Goal: Information Seeking & Learning: Learn about a topic

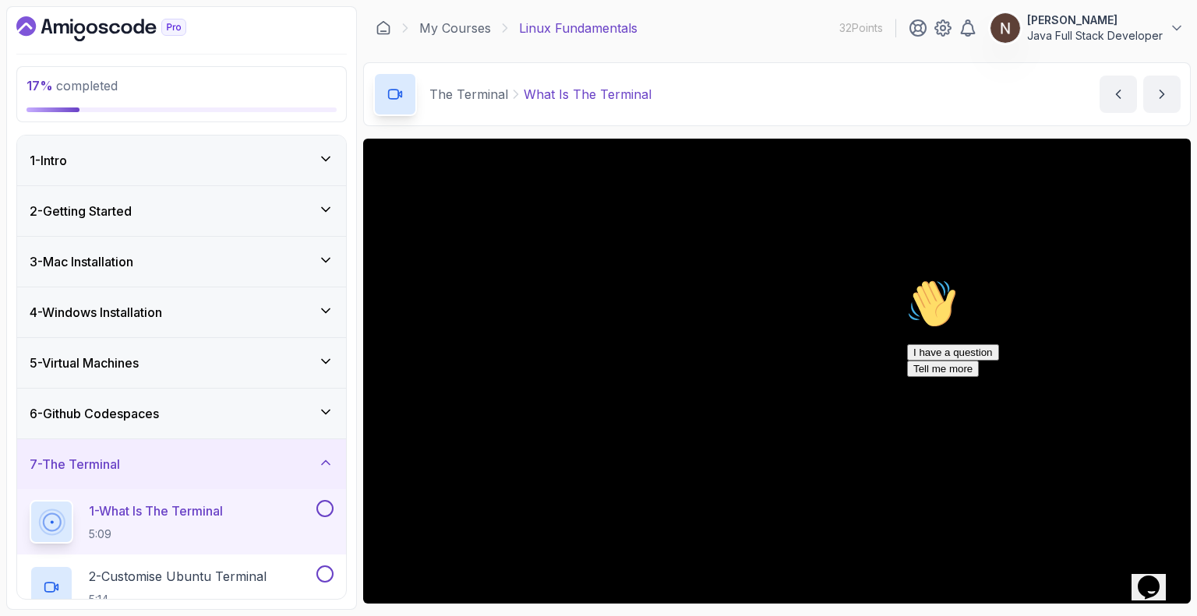
scroll to position [37, 0]
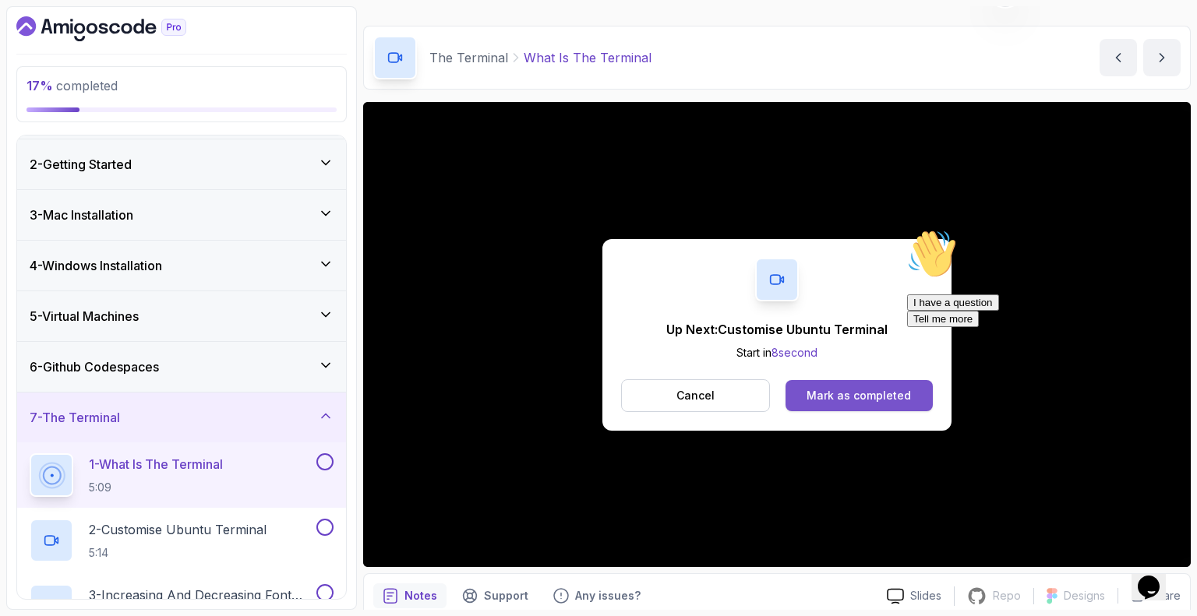
click at [832, 399] on div "Mark as completed" at bounding box center [859, 396] width 104 height 16
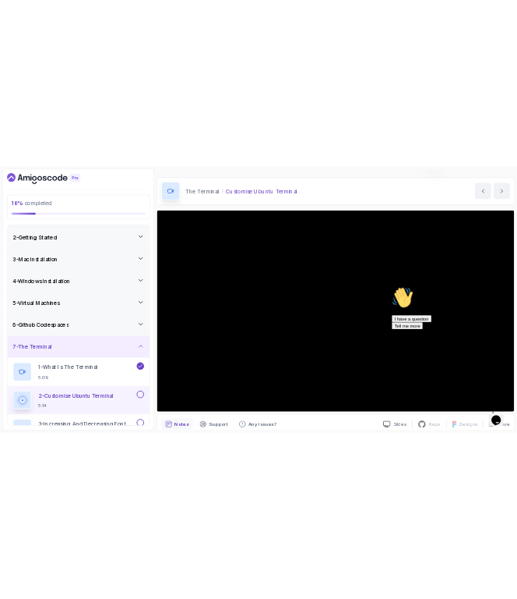
scroll to position [101, 0]
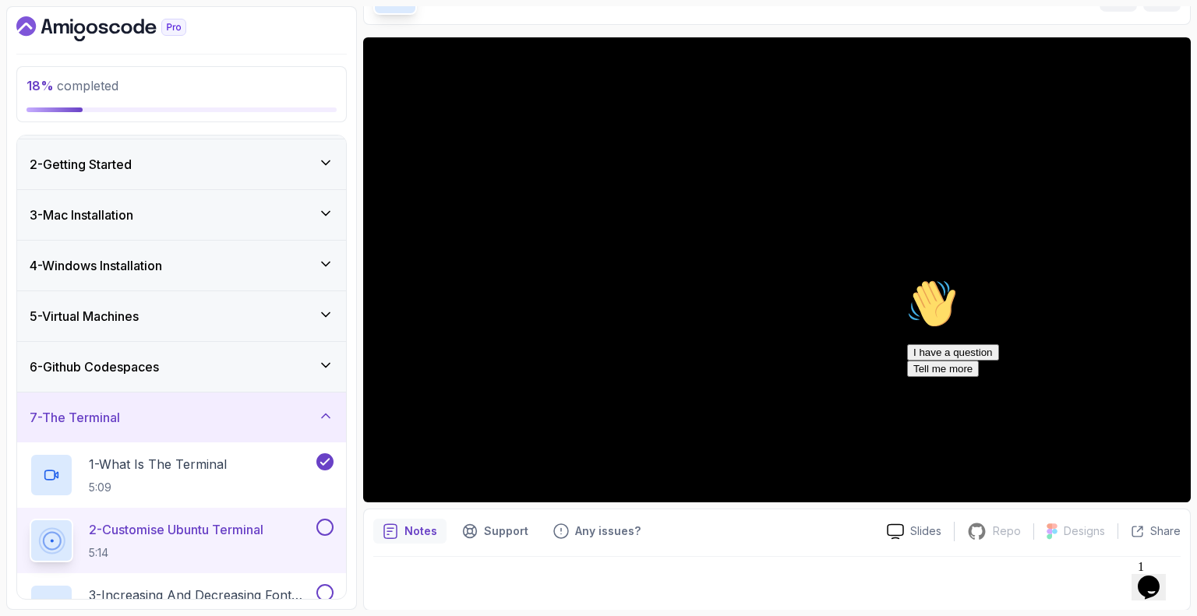
click at [941, 300] on div "Hi! How can we help? I have a question Tell me more" at bounding box center [1047, 328] width 281 height 98
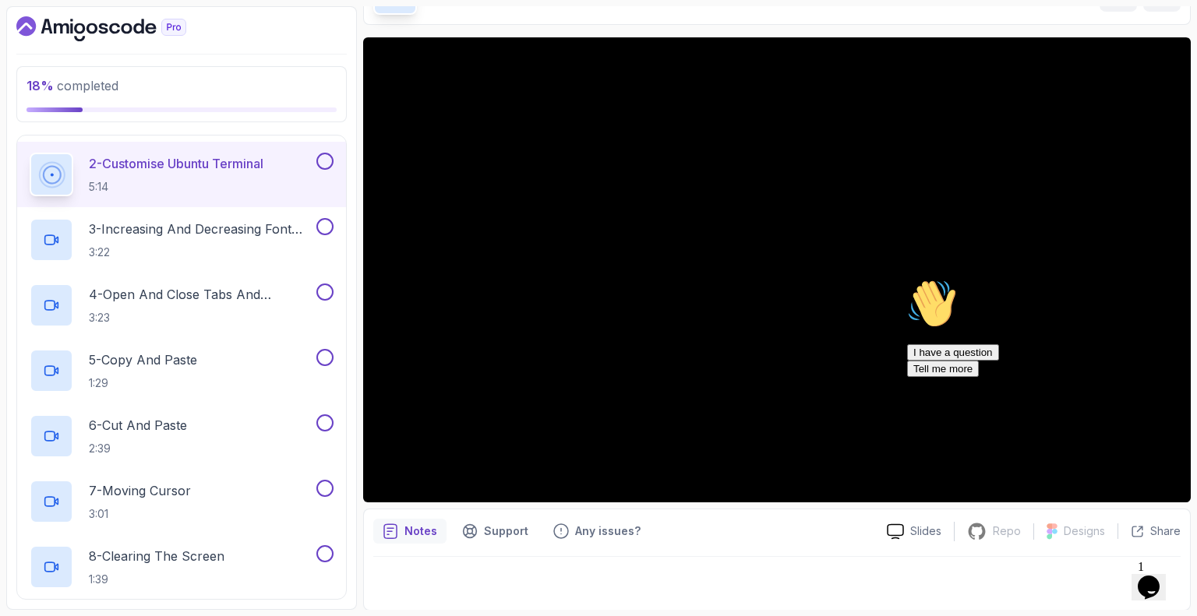
scroll to position [415, 0]
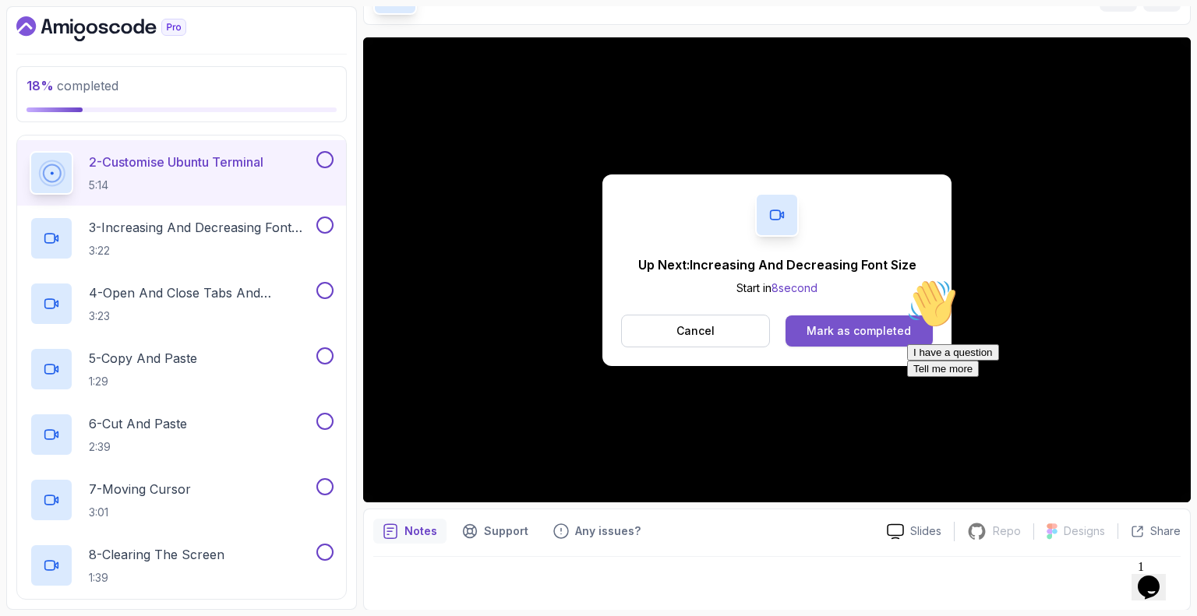
click at [871, 323] on div "Mark as completed" at bounding box center [859, 331] width 104 height 16
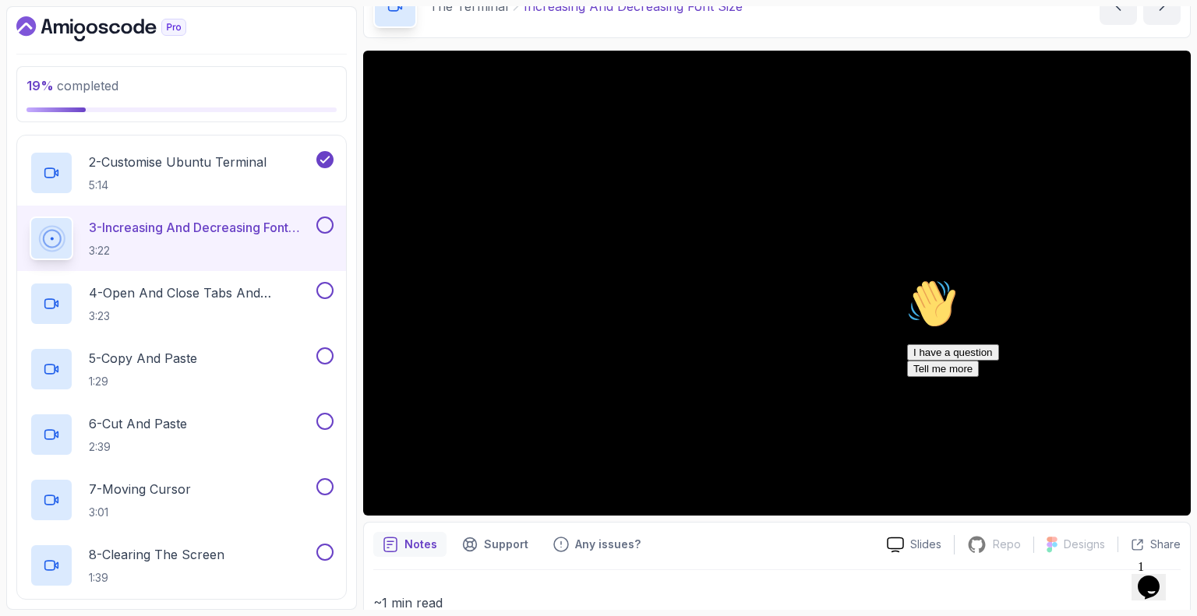
scroll to position [86, 0]
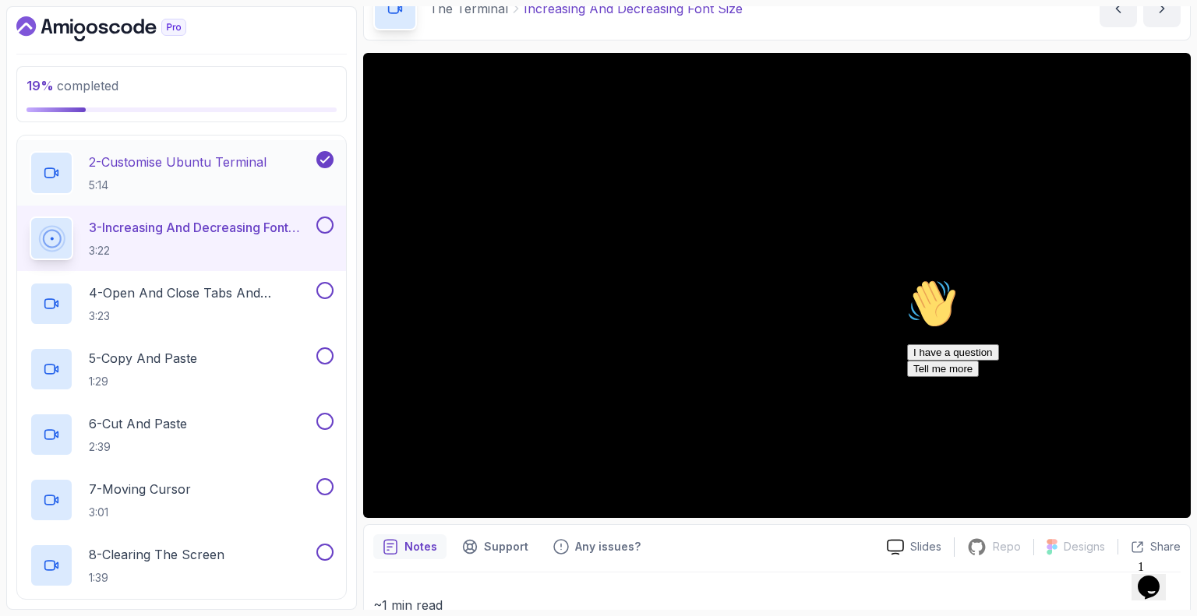
click at [187, 155] on p "2 - Customise Ubuntu Terminal" at bounding box center [178, 162] width 178 height 19
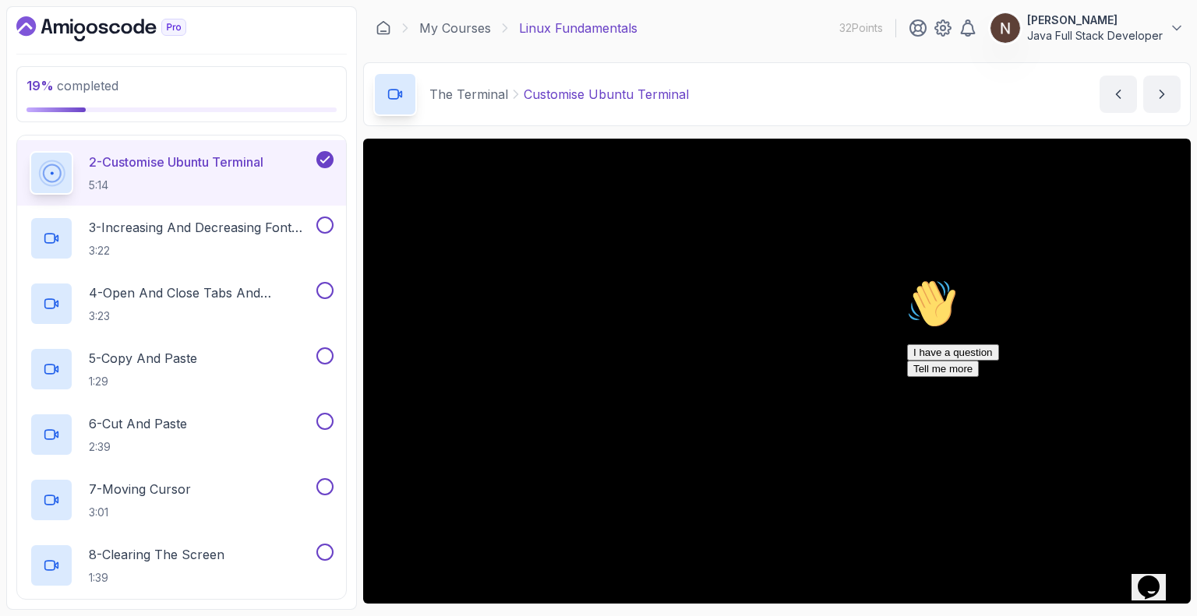
scroll to position [101, 0]
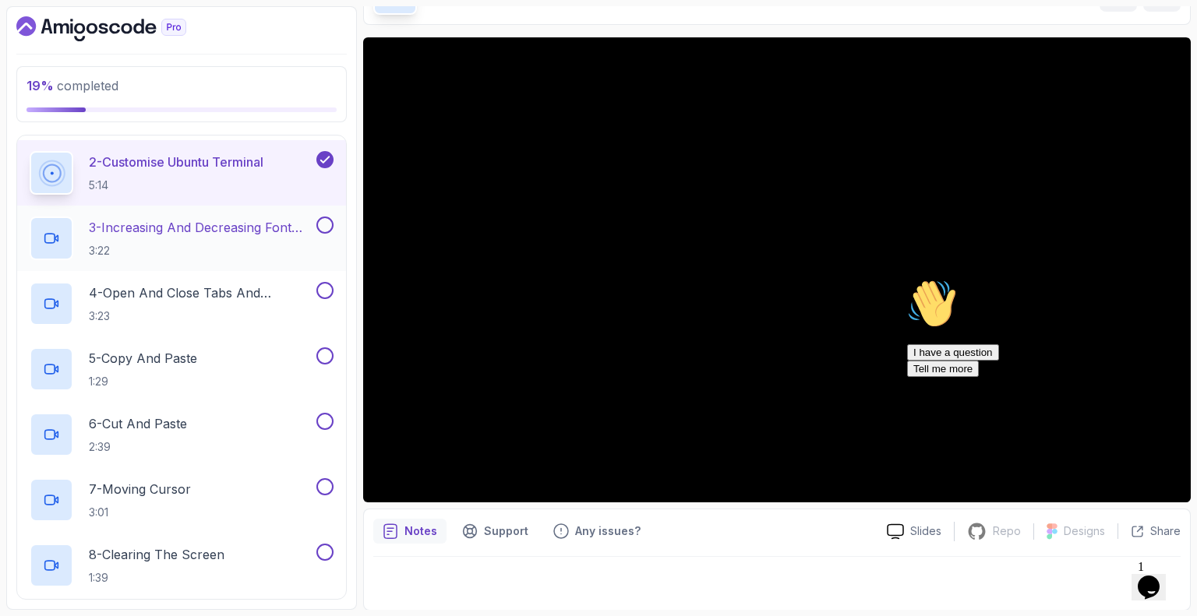
click at [173, 232] on p "3 - Increasing And Decreasing Font Size" at bounding box center [201, 227] width 224 height 19
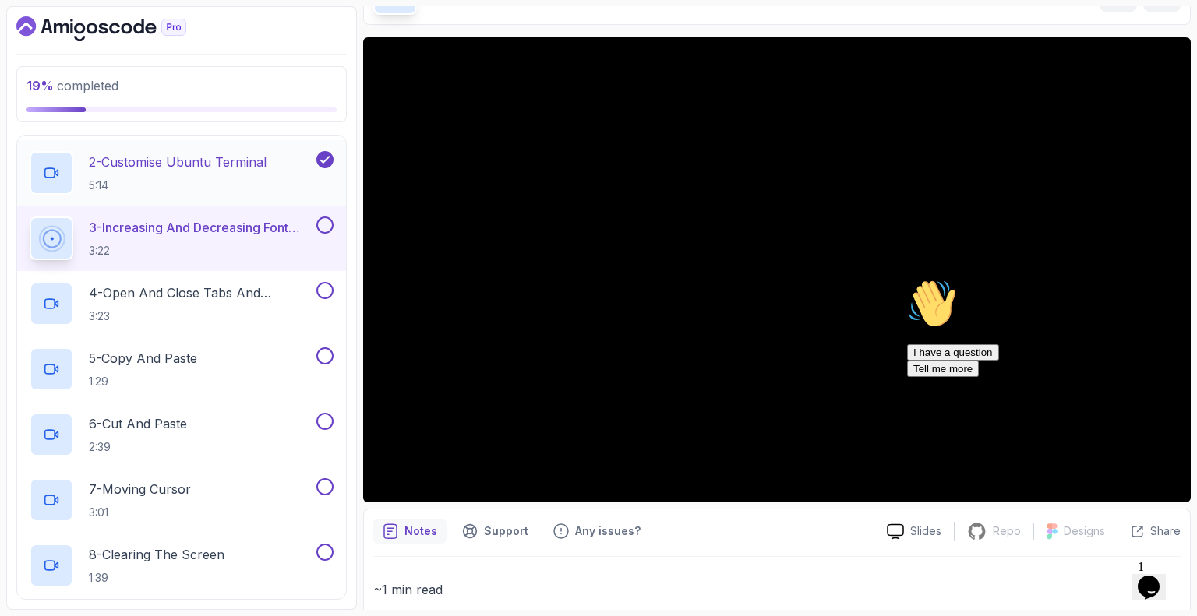
click at [226, 155] on p "2 - Customise Ubuntu Terminal" at bounding box center [178, 162] width 178 height 19
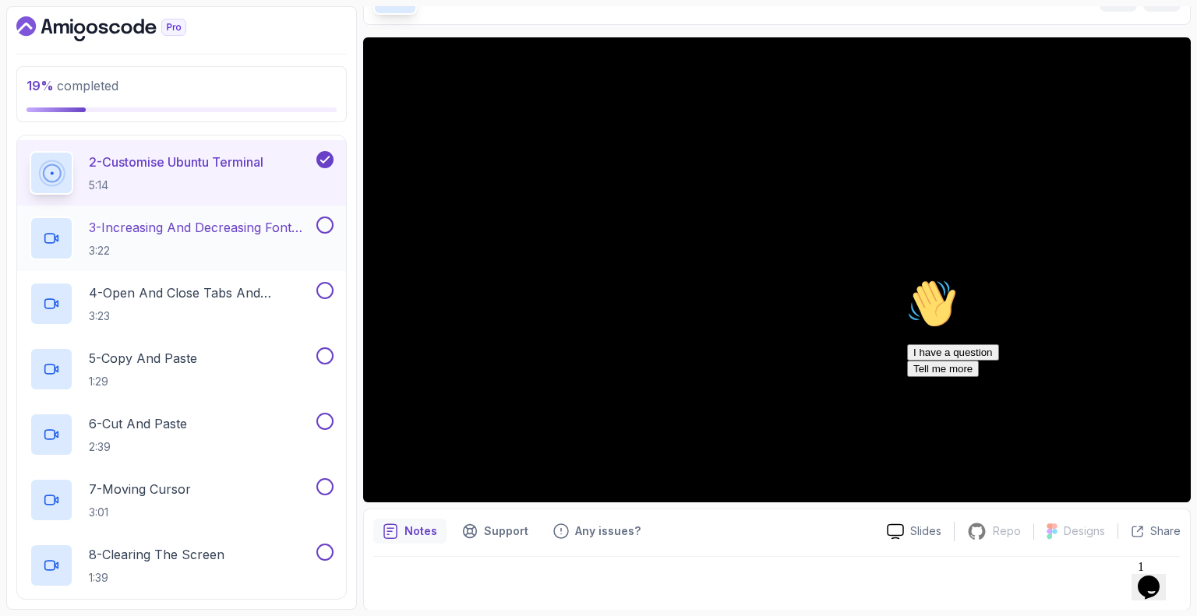
click at [189, 224] on p "3 - Increasing And Decreasing Font Size" at bounding box center [201, 227] width 224 height 19
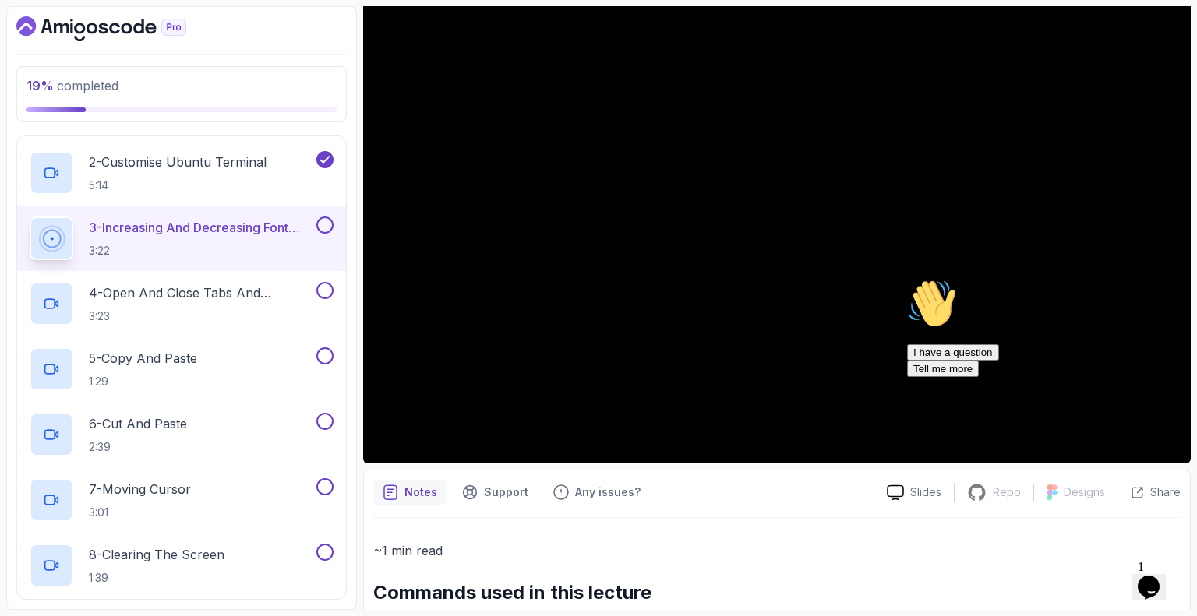
scroll to position [139, 0]
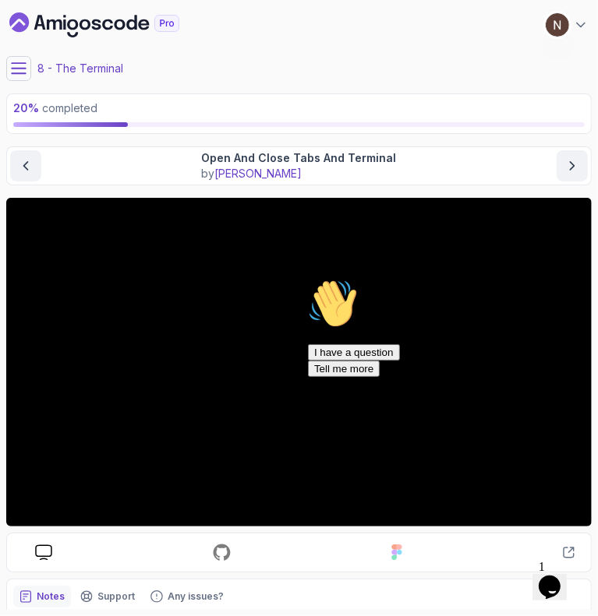
click at [335, 341] on div "Hi! How can we help? I have a question Tell me more" at bounding box center [447, 327] width 281 height 98
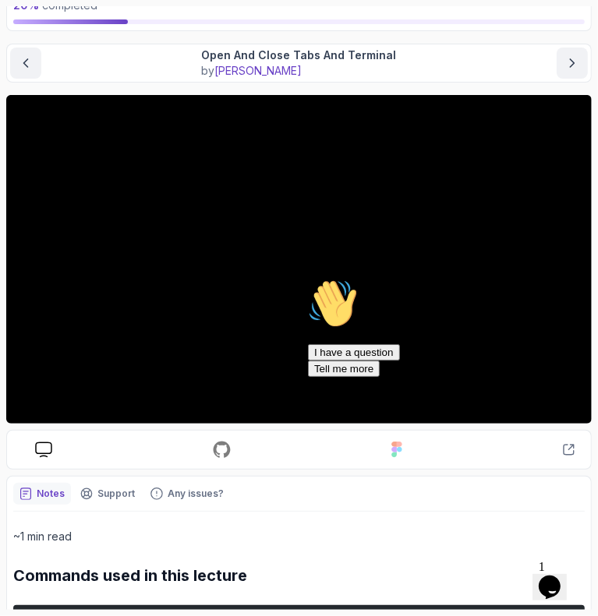
scroll to position [103, 0]
click at [307, 278] on icon "Chat attention grabber" at bounding box center [307, 278] width 0 height 0
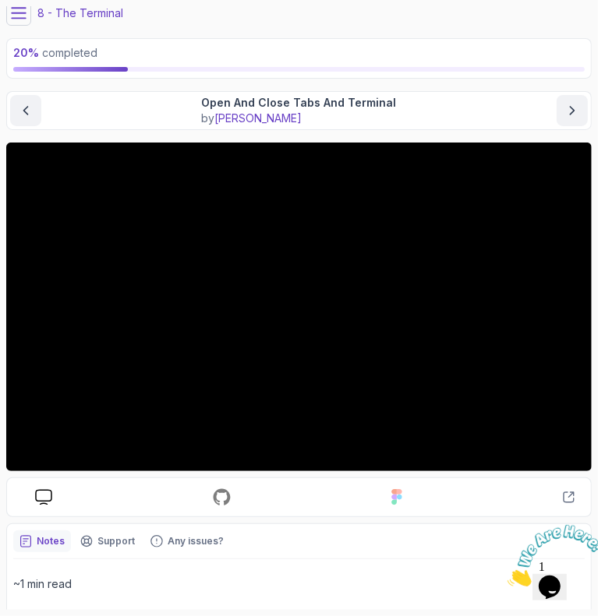
scroll to position [55, 0]
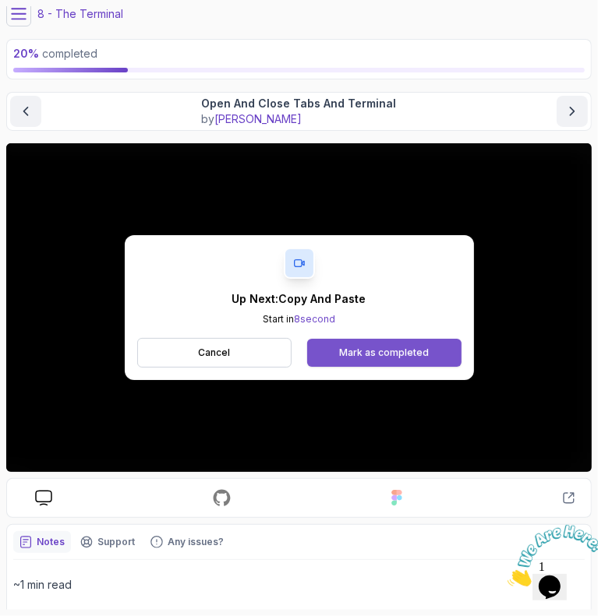
click at [364, 355] on div "Mark as completed" at bounding box center [384, 353] width 90 height 12
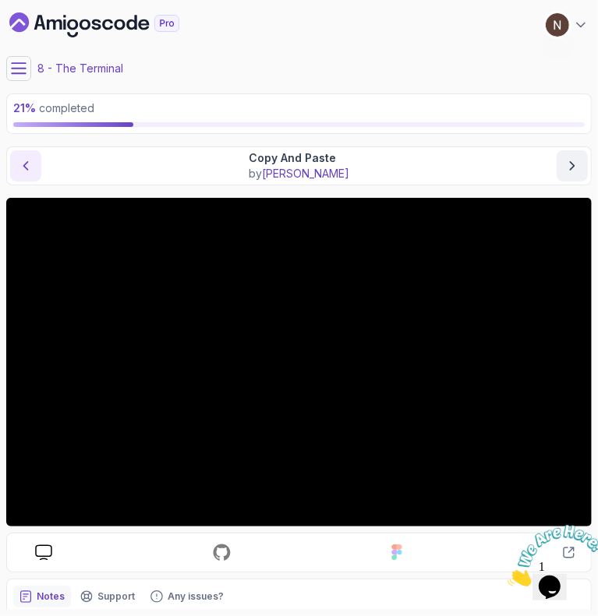
click at [29, 164] on icon "previous content" at bounding box center [26, 166] width 16 height 16
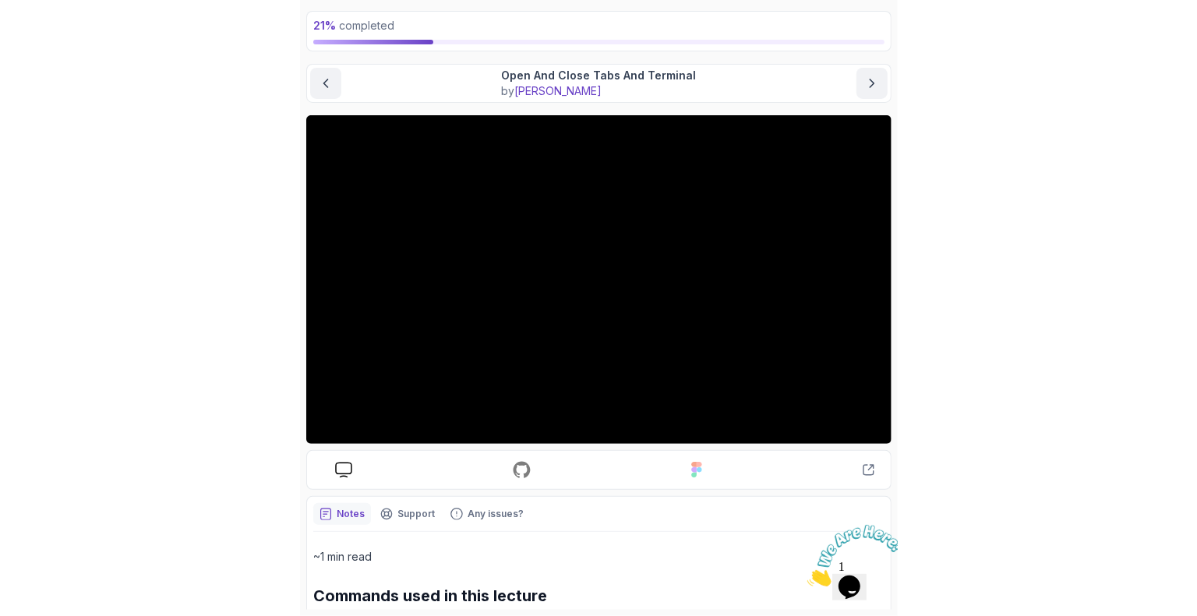
scroll to position [64, 0]
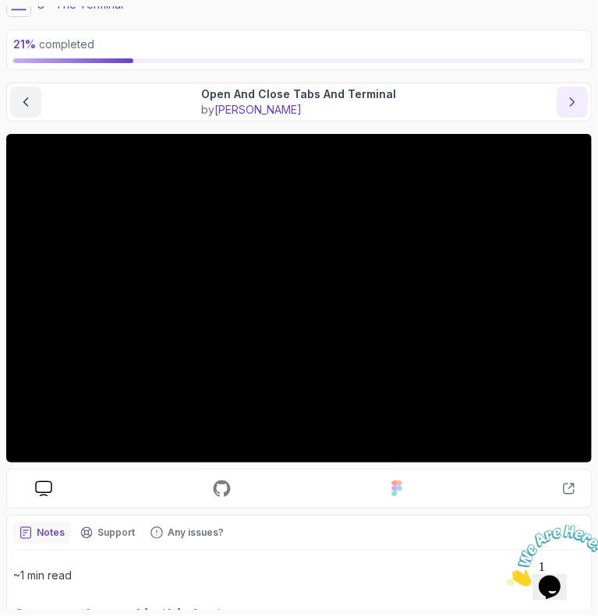
click at [575, 99] on icon "next content" at bounding box center [572, 102] width 16 height 16
click at [556, 87] on button "next content" at bounding box center [571, 102] width 31 height 31
click at [31, 105] on icon "previous content" at bounding box center [26, 102] width 16 height 16
